Goal: Navigation & Orientation: Go to known website

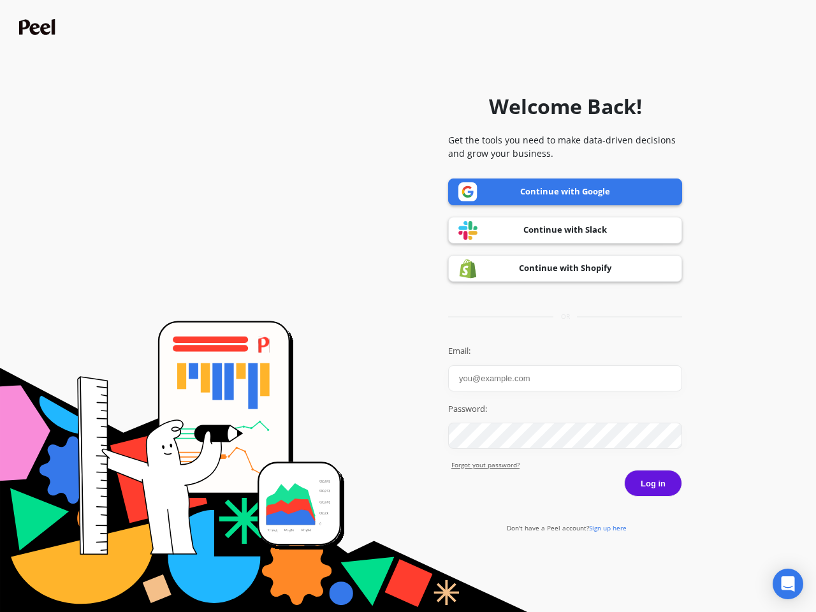
click at [788, 584] on icon "Open Intercom Messenger" at bounding box center [788, 584] width 13 height 15
